Goal: Information Seeking & Learning: Learn about a topic

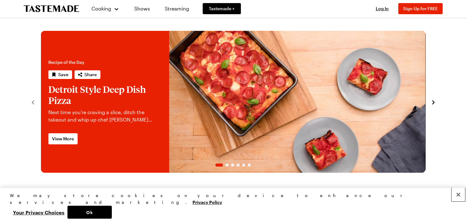
click at [458, 201] on button "Close" at bounding box center [458, 194] width 14 height 14
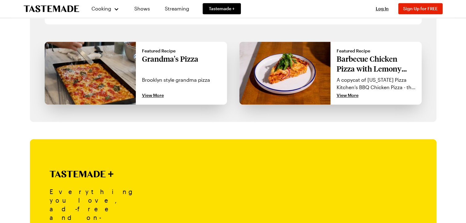
scroll to position [561, 0]
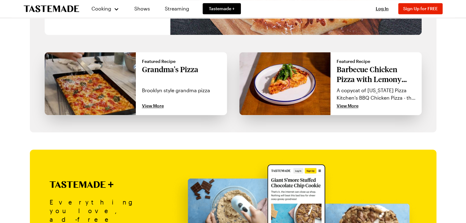
click at [367, 74] on p "Barbecue Chicken Pizza with Lemony Arugula" at bounding box center [375, 74] width 79 height 20
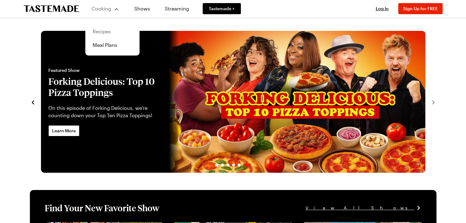
click at [101, 30] on link "Recipes" at bounding box center [112, 32] width 47 height 14
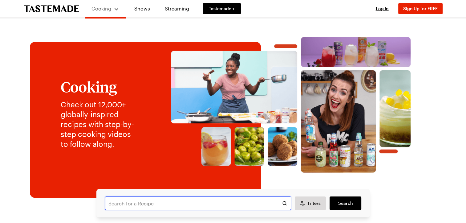
click at [116, 203] on input "text" at bounding box center [198, 203] width 186 height 14
type input "chicken and veg pie"
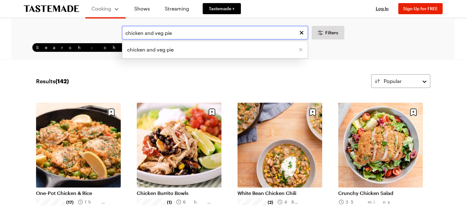
drag, startPoint x: 178, startPoint y: 37, endPoint x: 185, endPoint y: 28, distance: 11.2
click at [178, 36] on input "chicken and veg pie" at bounding box center [215, 33] width 186 height 14
type input "chicken and veg pie [PERSON_NAME]"
